Goal: Task Accomplishment & Management: Use online tool/utility

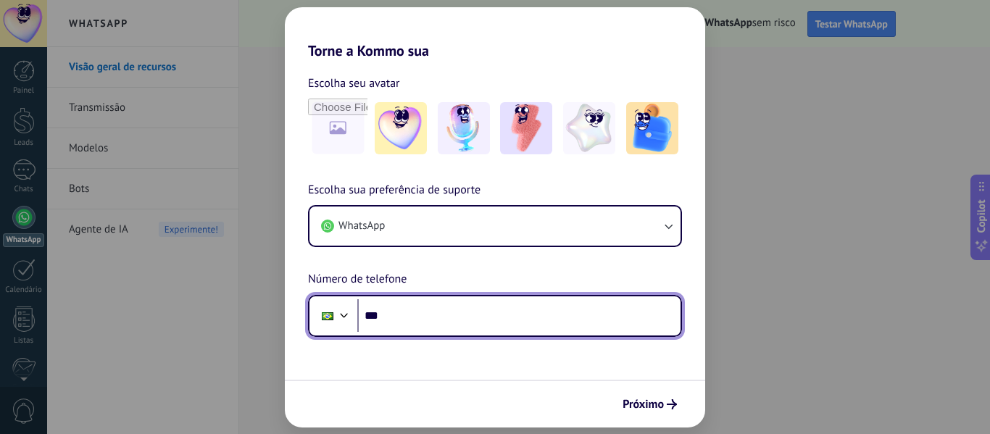
click at [447, 315] on input "***" at bounding box center [518, 315] width 323 height 33
type input "**********"
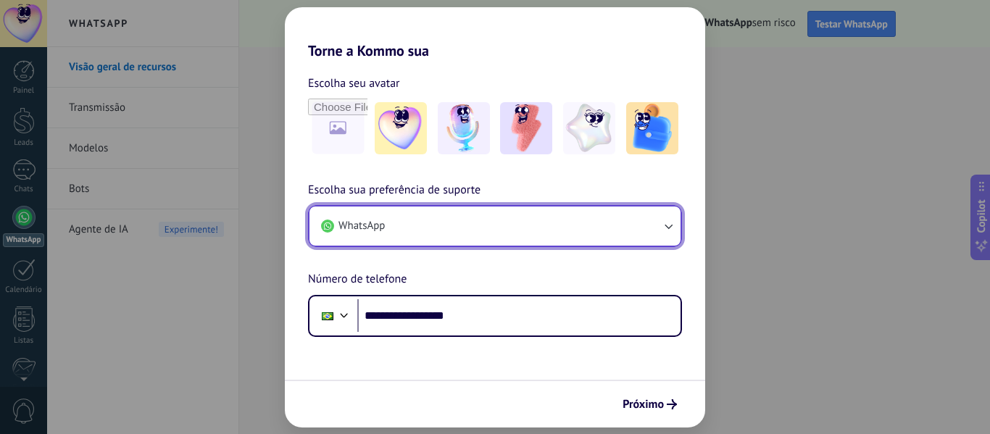
click at [502, 220] on button "WhatsApp" at bounding box center [495, 226] width 371 height 39
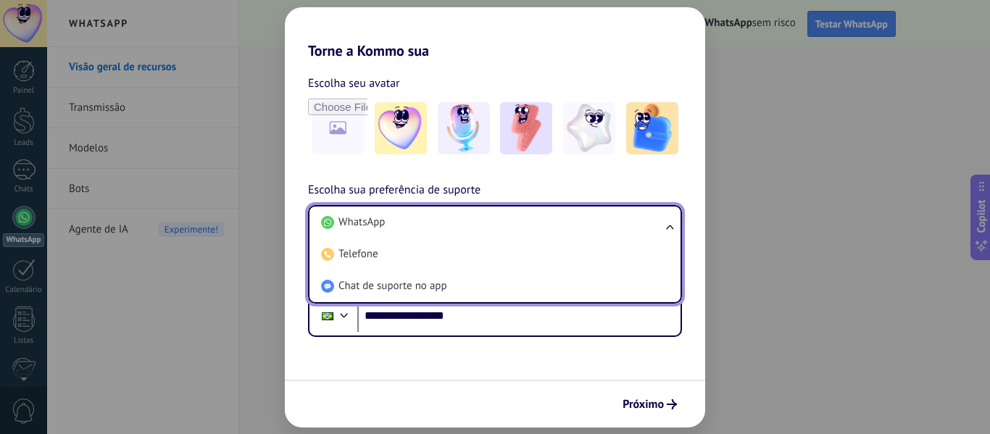
click at [502, 220] on li "WhatsApp" at bounding box center [492, 223] width 354 height 32
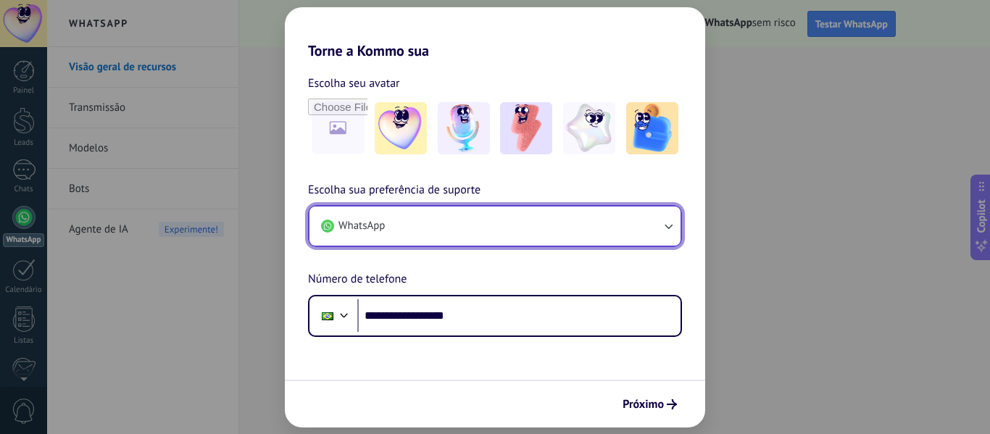
click at [502, 220] on button "WhatsApp" at bounding box center [495, 226] width 371 height 39
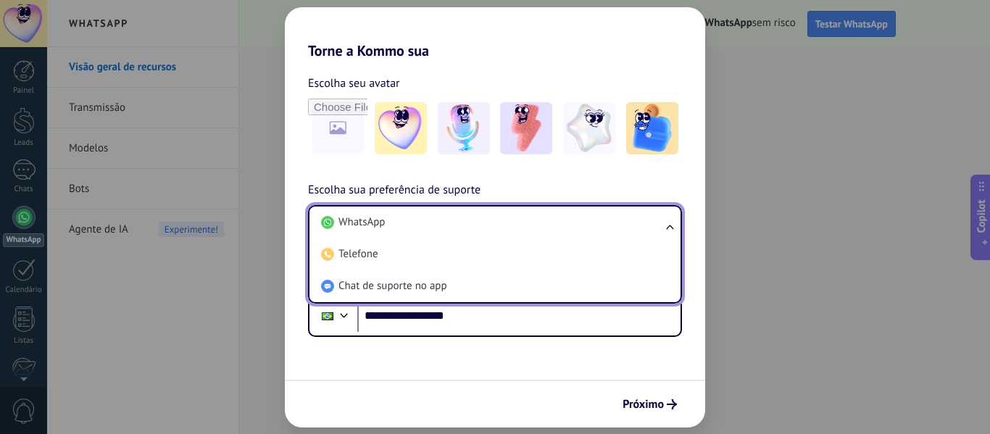
click at [502, 220] on li "WhatsApp" at bounding box center [492, 223] width 354 height 32
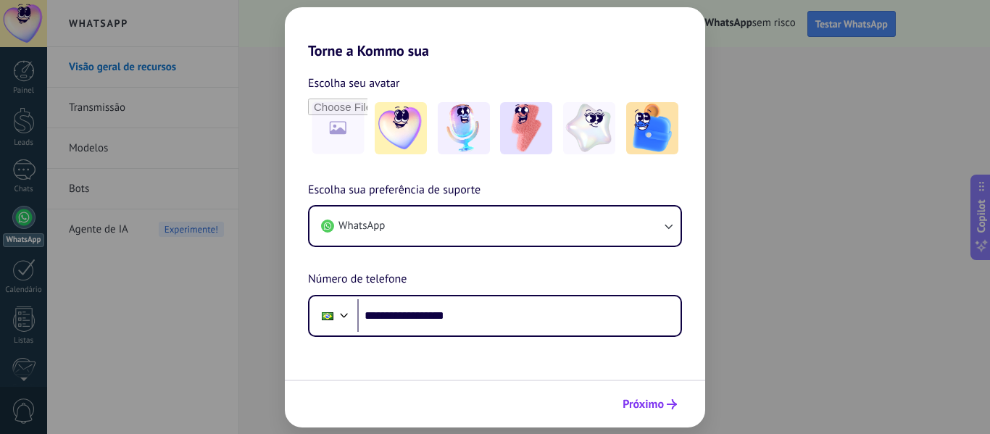
click at [656, 408] on span "Próximo" at bounding box center [643, 404] width 41 height 10
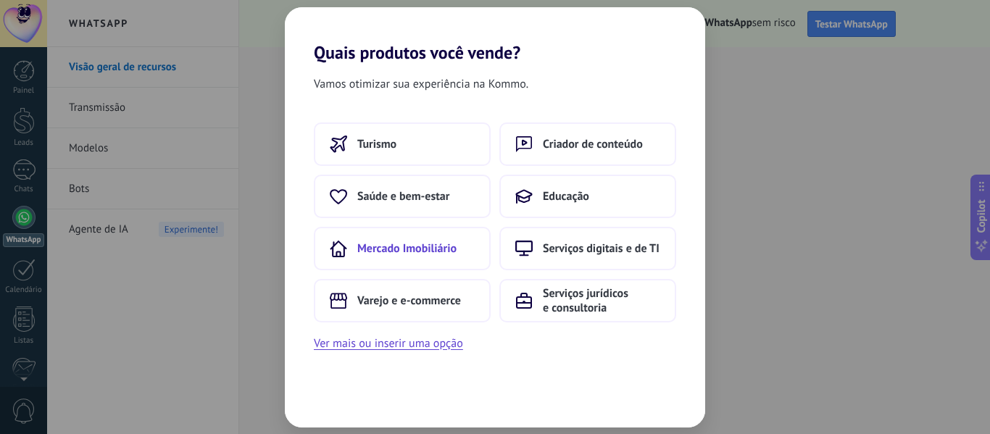
click at [438, 261] on button "Mercado Imobiliário" at bounding box center [402, 248] width 177 height 43
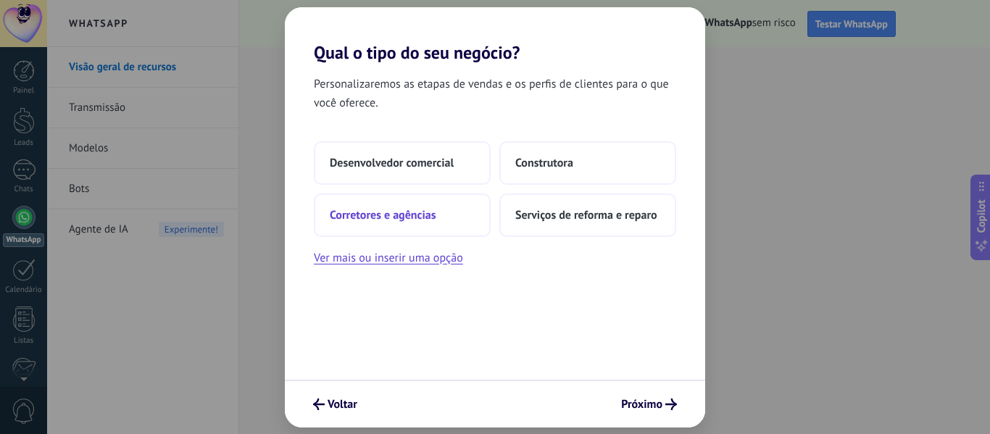
click at [429, 217] on span "Corretores e agências" at bounding box center [383, 215] width 106 height 14
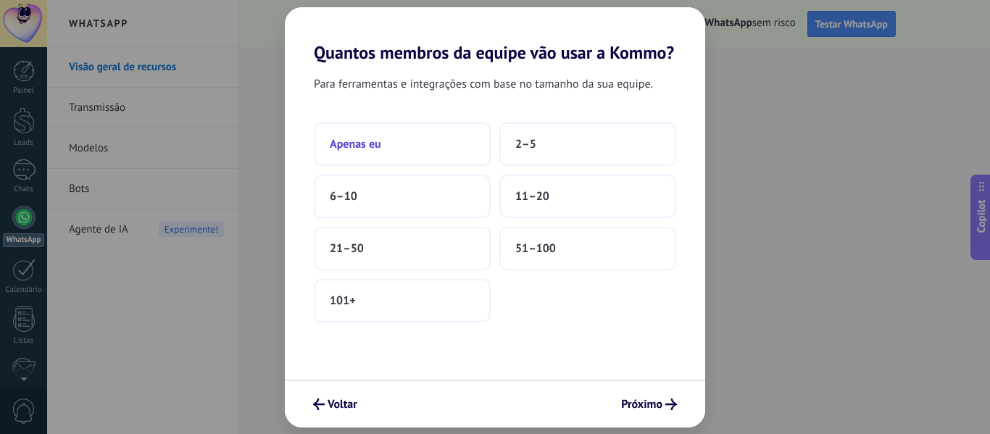
click at [425, 151] on button "Apenas eu" at bounding box center [402, 143] width 177 height 43
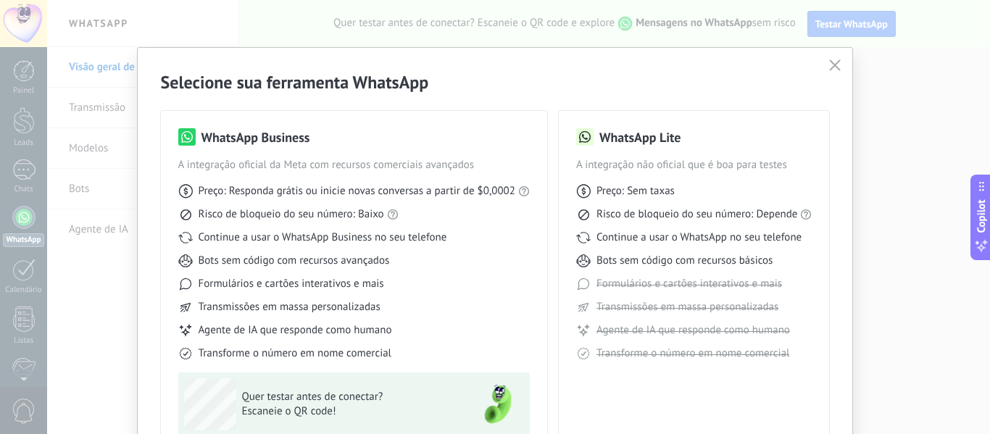
click at [522, 265] on div "Bots sem código com recursos avançados" at bounding box center [354, 261] width 352 height 14
click at [836, 56] on div "Selecione sua ferramenta WhatsApp WhatsApp Business A integração oficial da Met…" at bounding box center [495, 284] width 715 height 473
click at [835, 59] on button "button" at bounding box center [835, 66] width 19 height 20
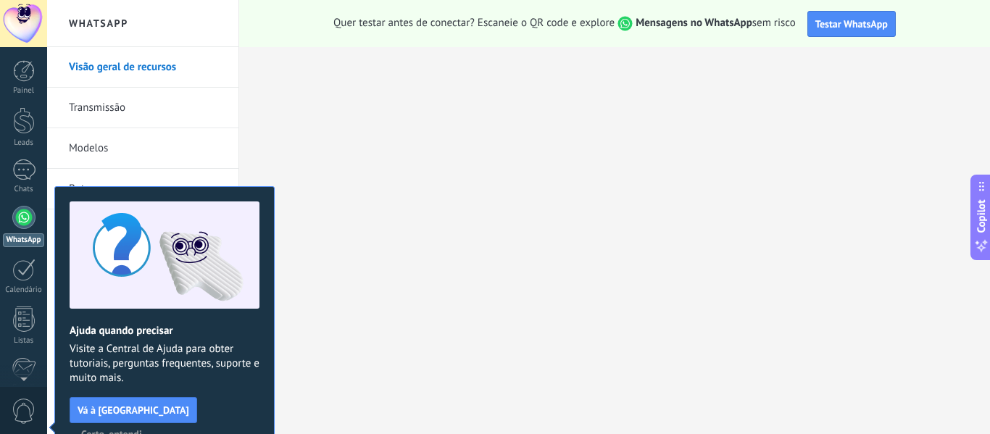
click at [142, 429] on span "Certo, entendi" at bounding box center [111, 434] width 61 height 10
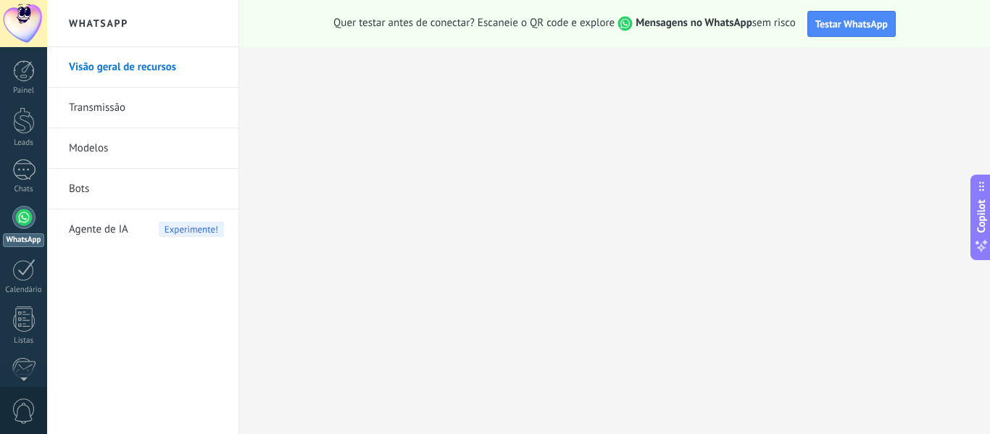
click at [145, 328] on div "Visão geral de recursos Transmissão Modelos Bots Agente de IA Experimente!" at bounding box center [142, 240] width 191 height 387
